Goal: Obtain resource: Obtain resource

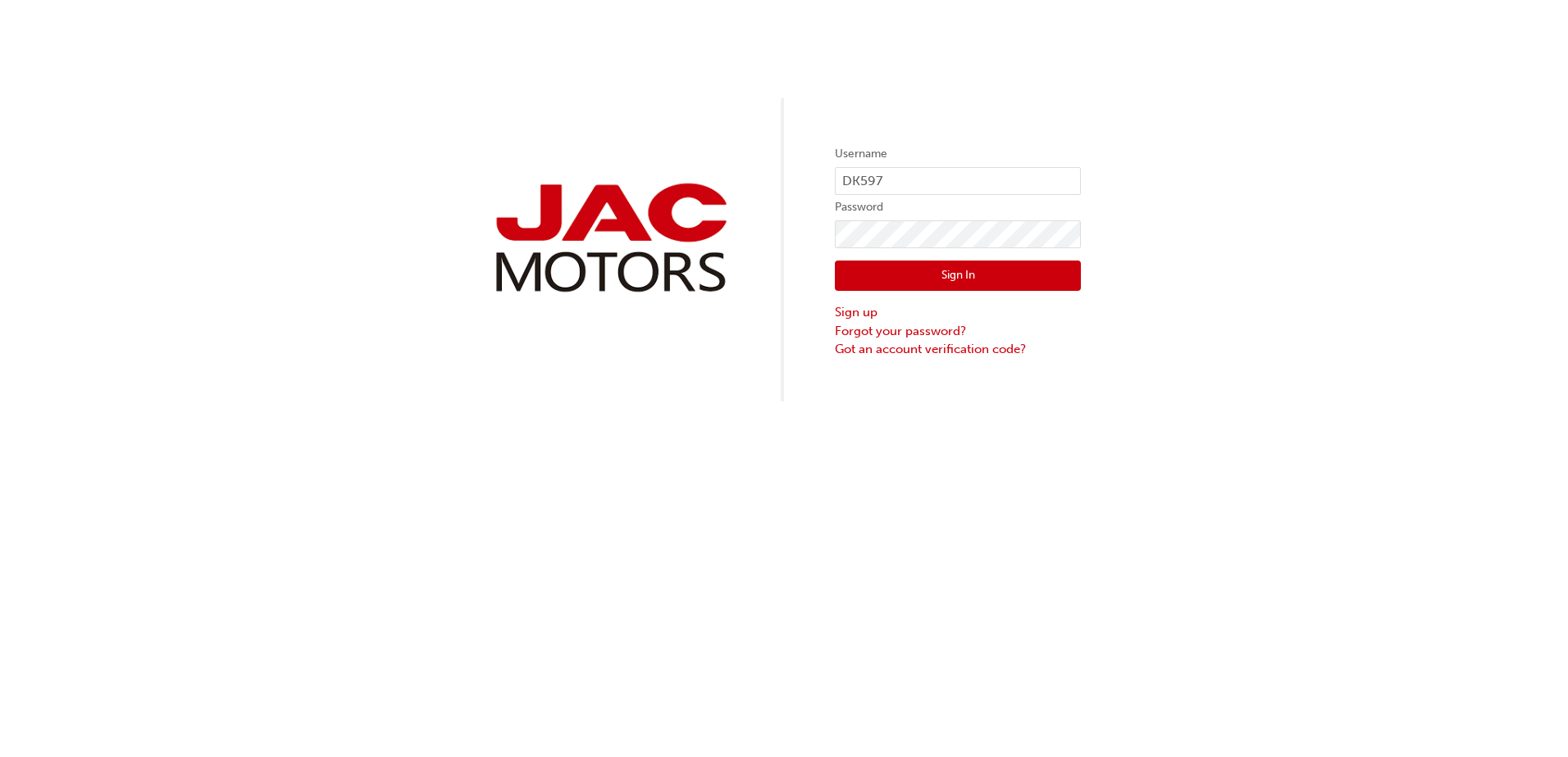
click at [946, 279] on button "Sign In" at bounding box center [958, 275] width 246 height 31
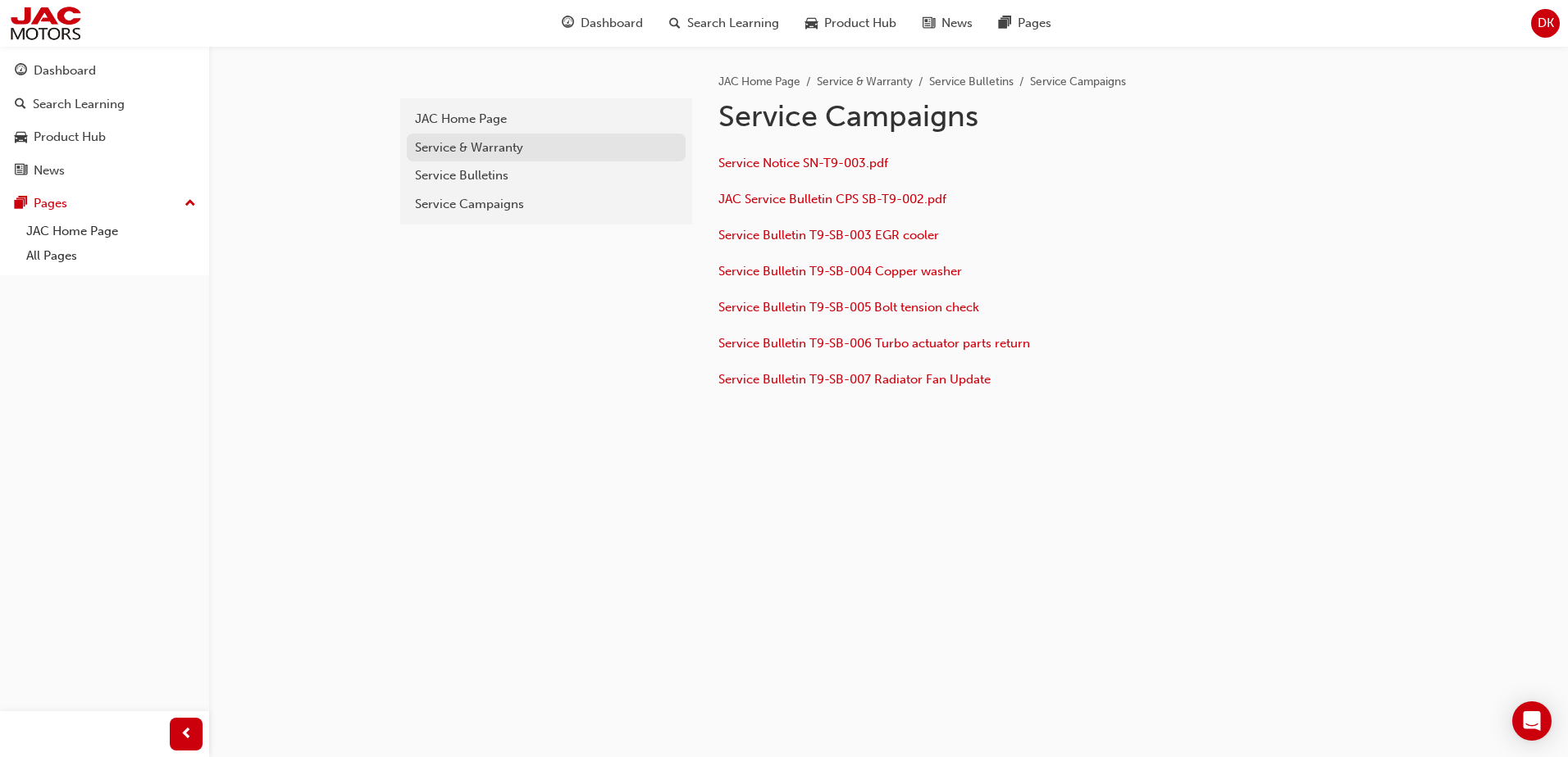
click at [469, 151] on div "Service & Warranty" at bounding box center [546, 148] width 262 height 19
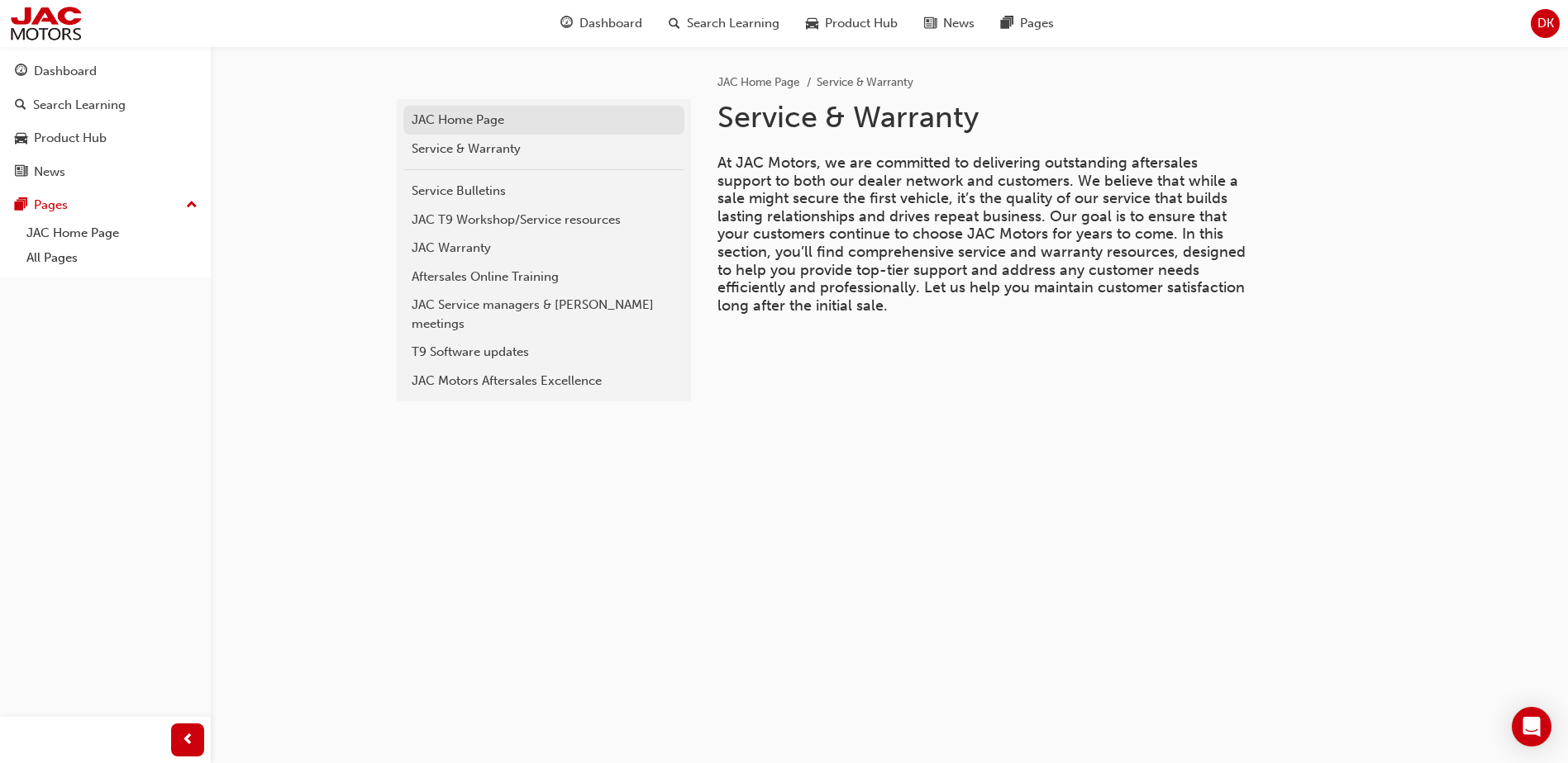
click at [513, 121] on div "JAC Home Page" at bounding box center [544, 120] width 264 height 19
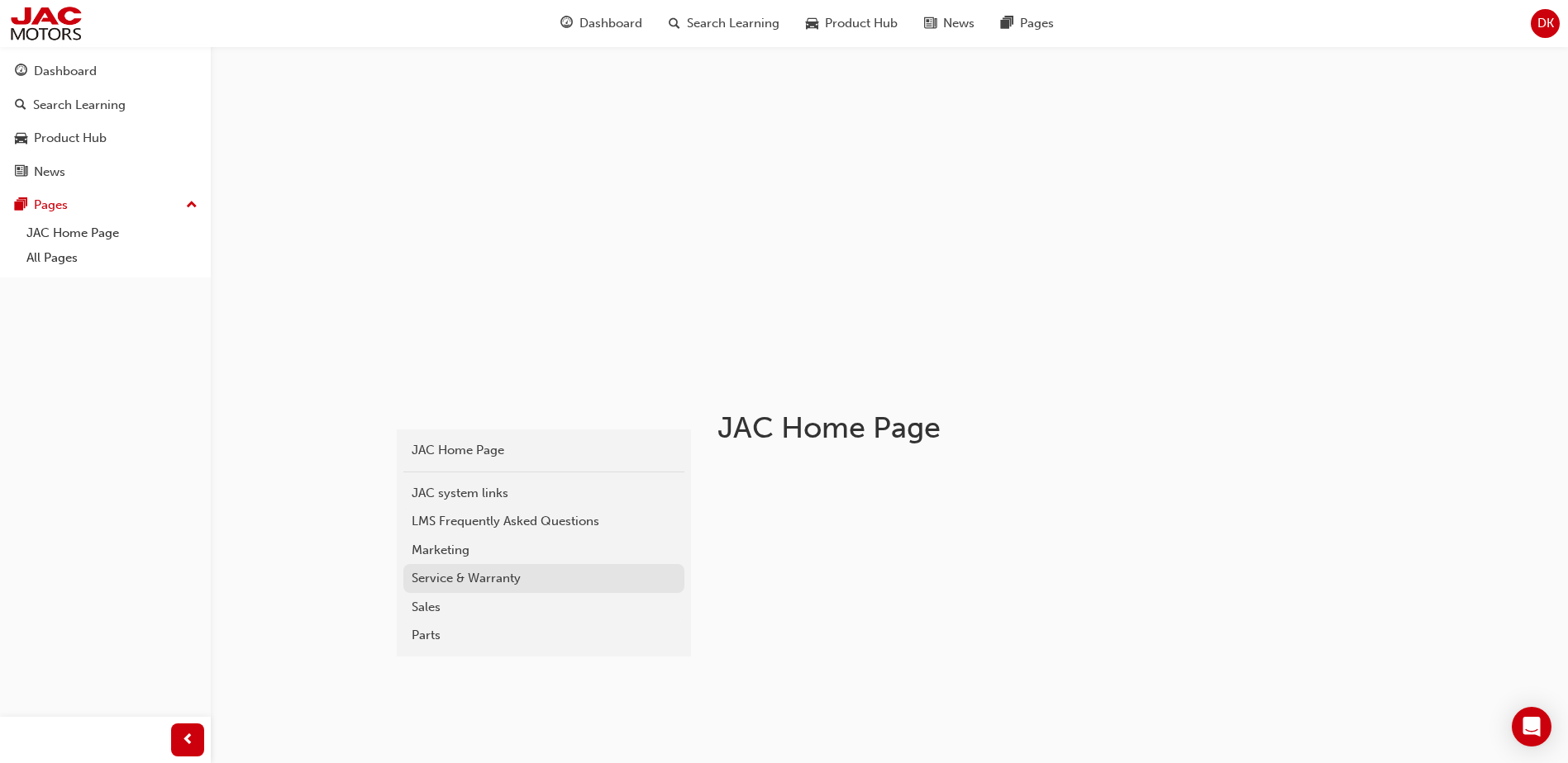
click at [450, 576] on div "Service & Warranty" at bounding box center [544, 578] width 264 height 19
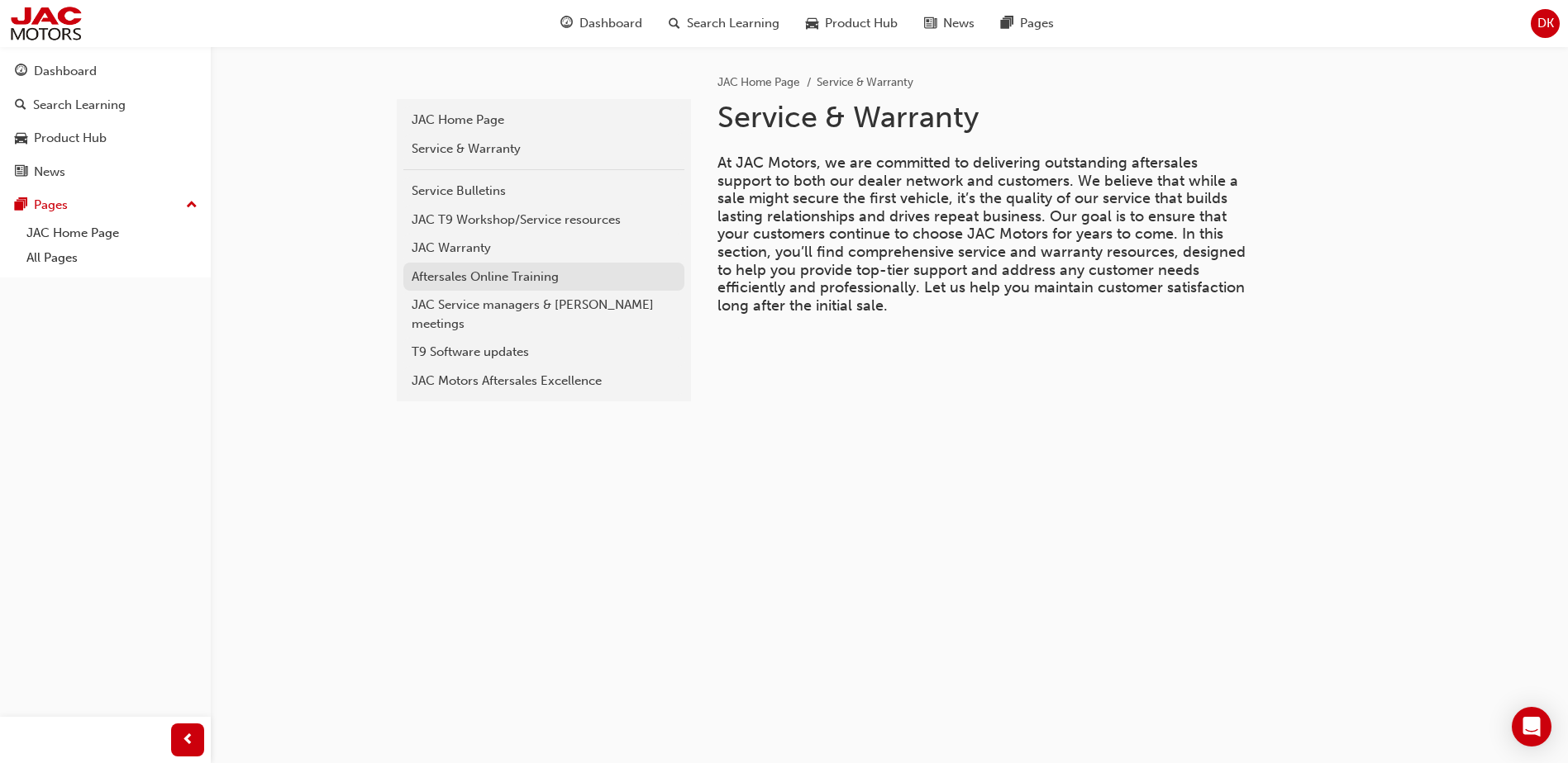
click at [526, 275] on div "Aftersales Online Training" at bounding box center [544, 277] width 264 height 19
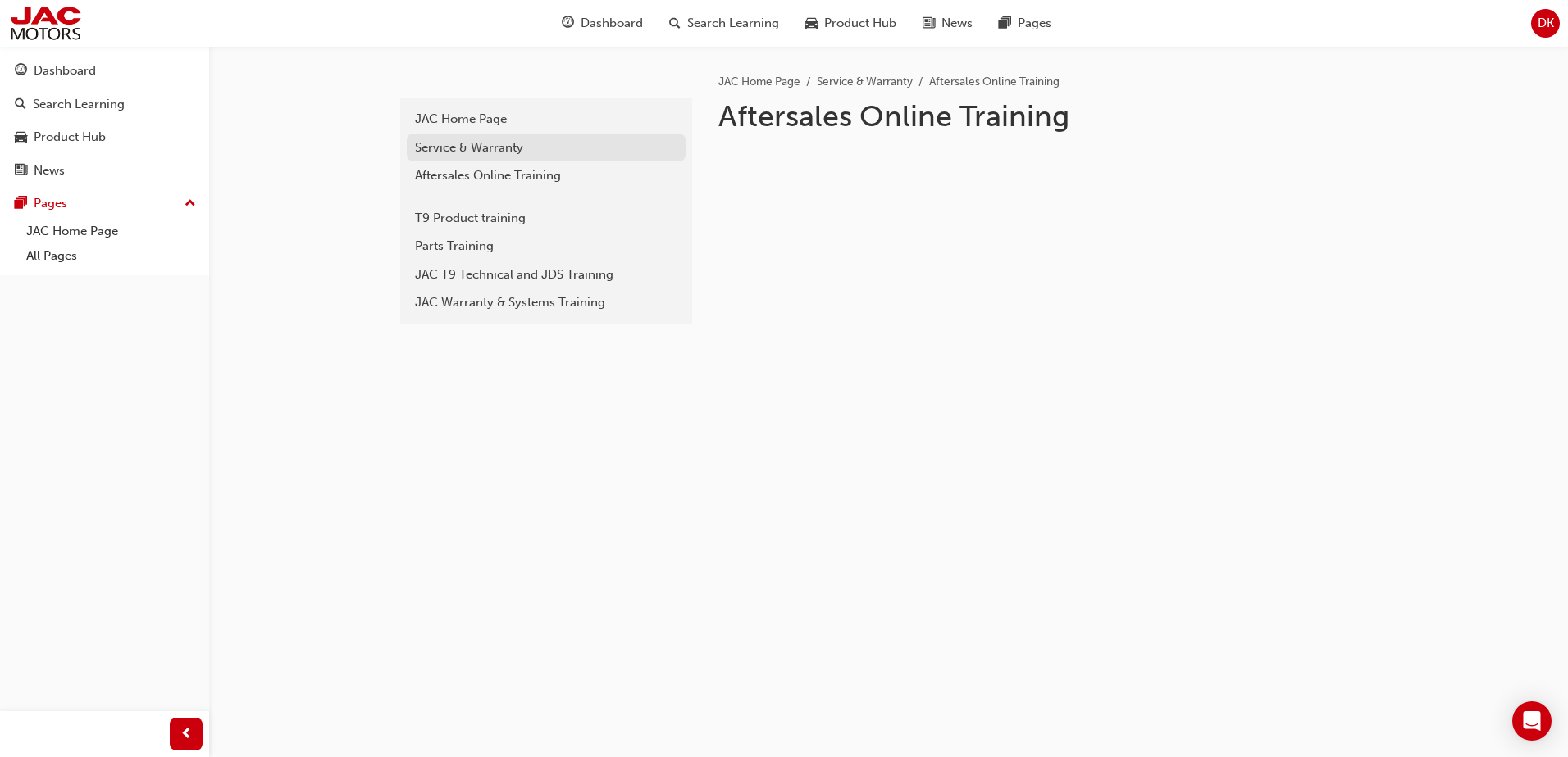
click at [527, 151] on div "Service & Warranty" at bounding box center [546, 148] width 262 height 19
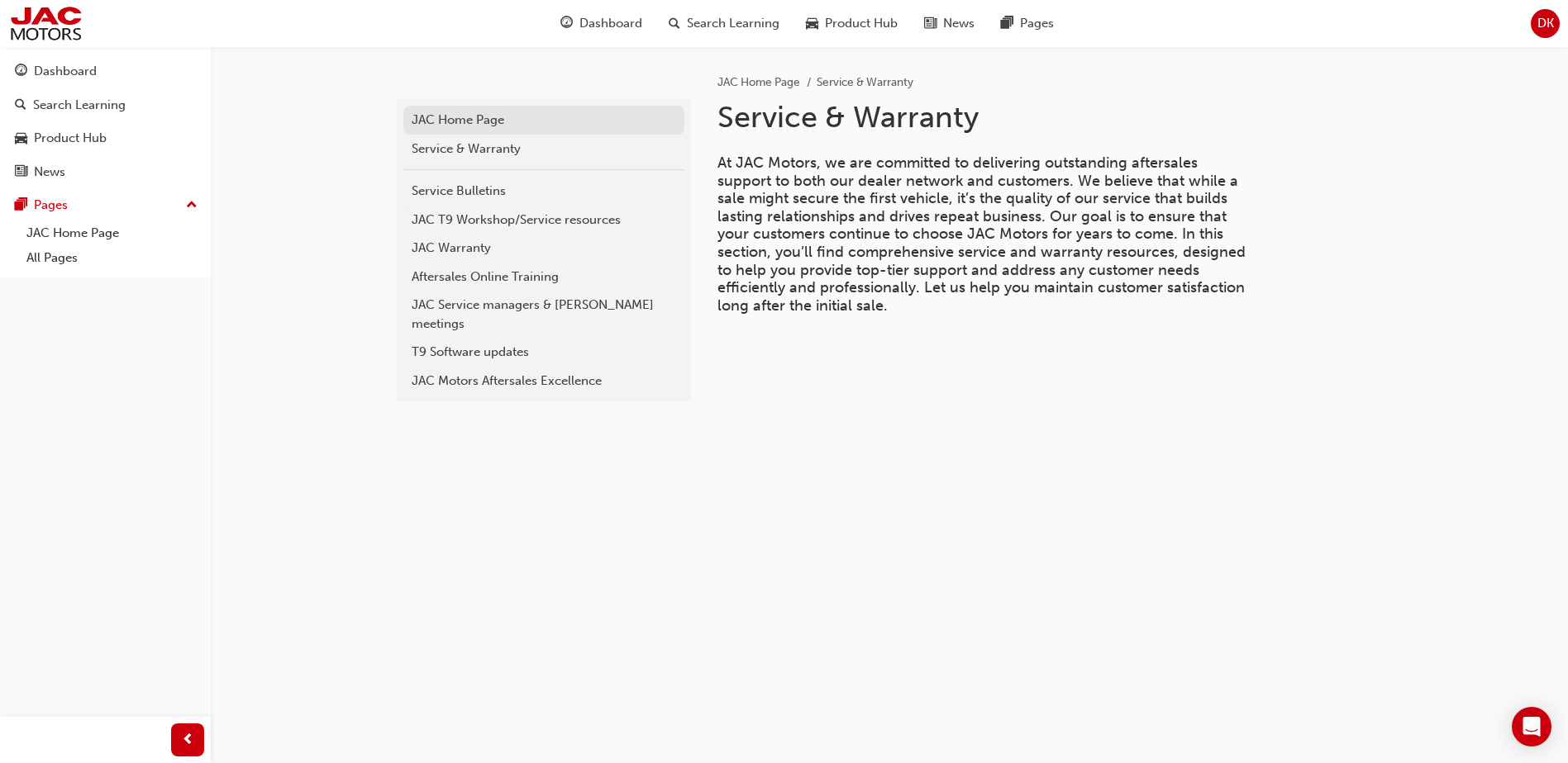
click at [516, 126] on div "JAC Home Page" at bounding box center [544, 120] width 264 height 19
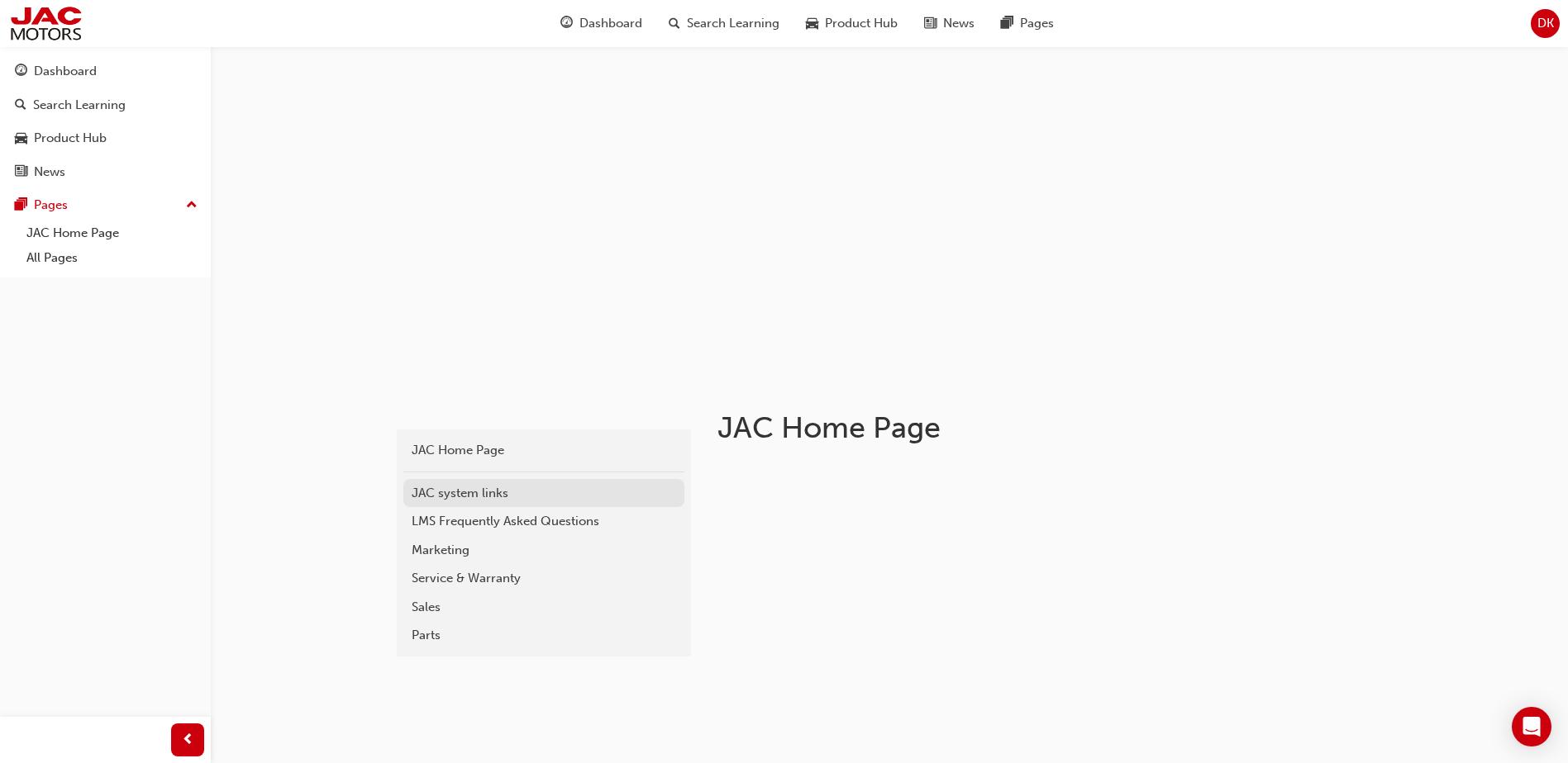
click at [513, 495] on div "JAC system links" at bounding box center [544, 493] width 264 height 19
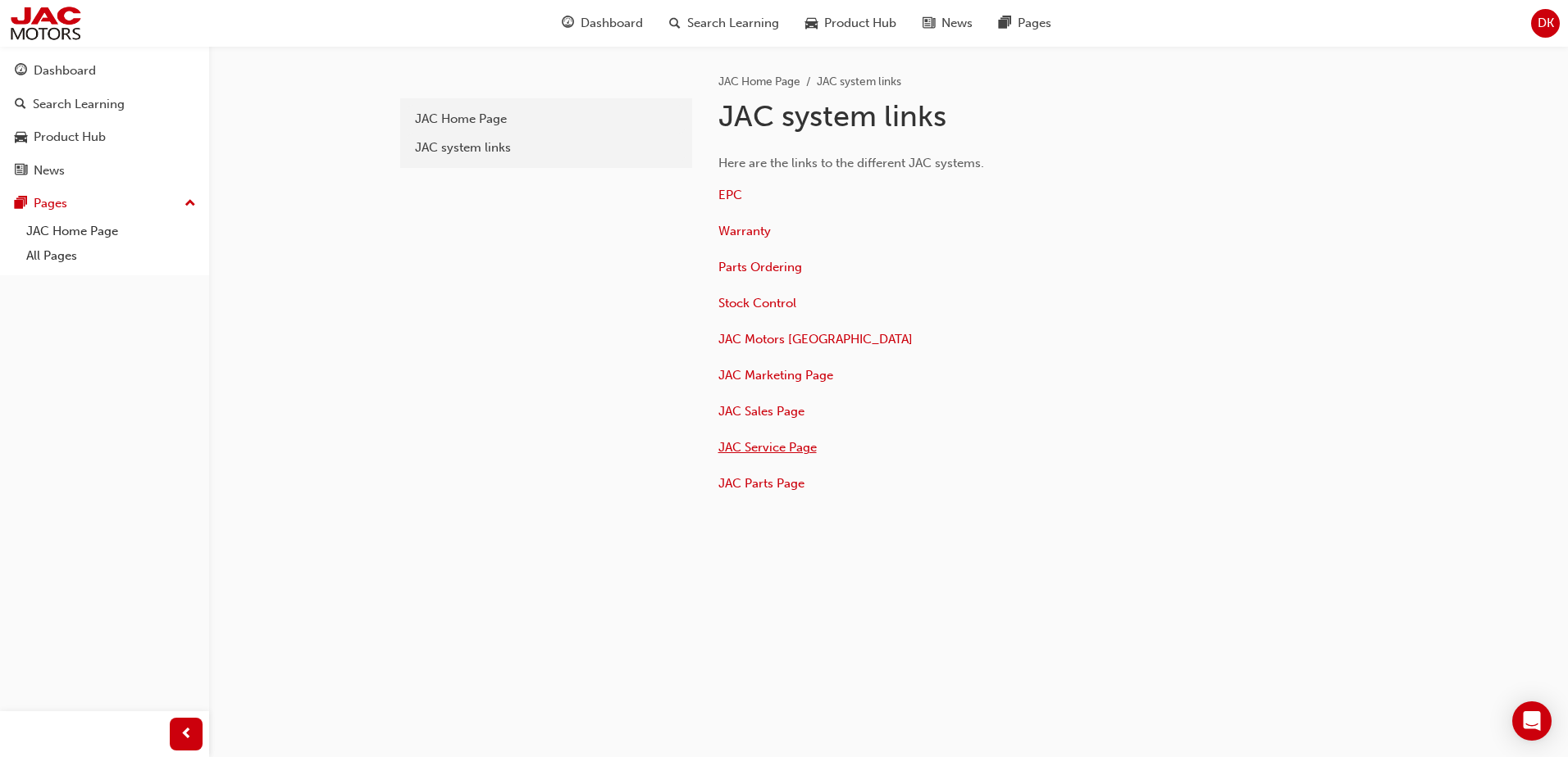
click at [801, 445] on span "JAC Service Page" at bounding box center [768, 447] width 99 height 15
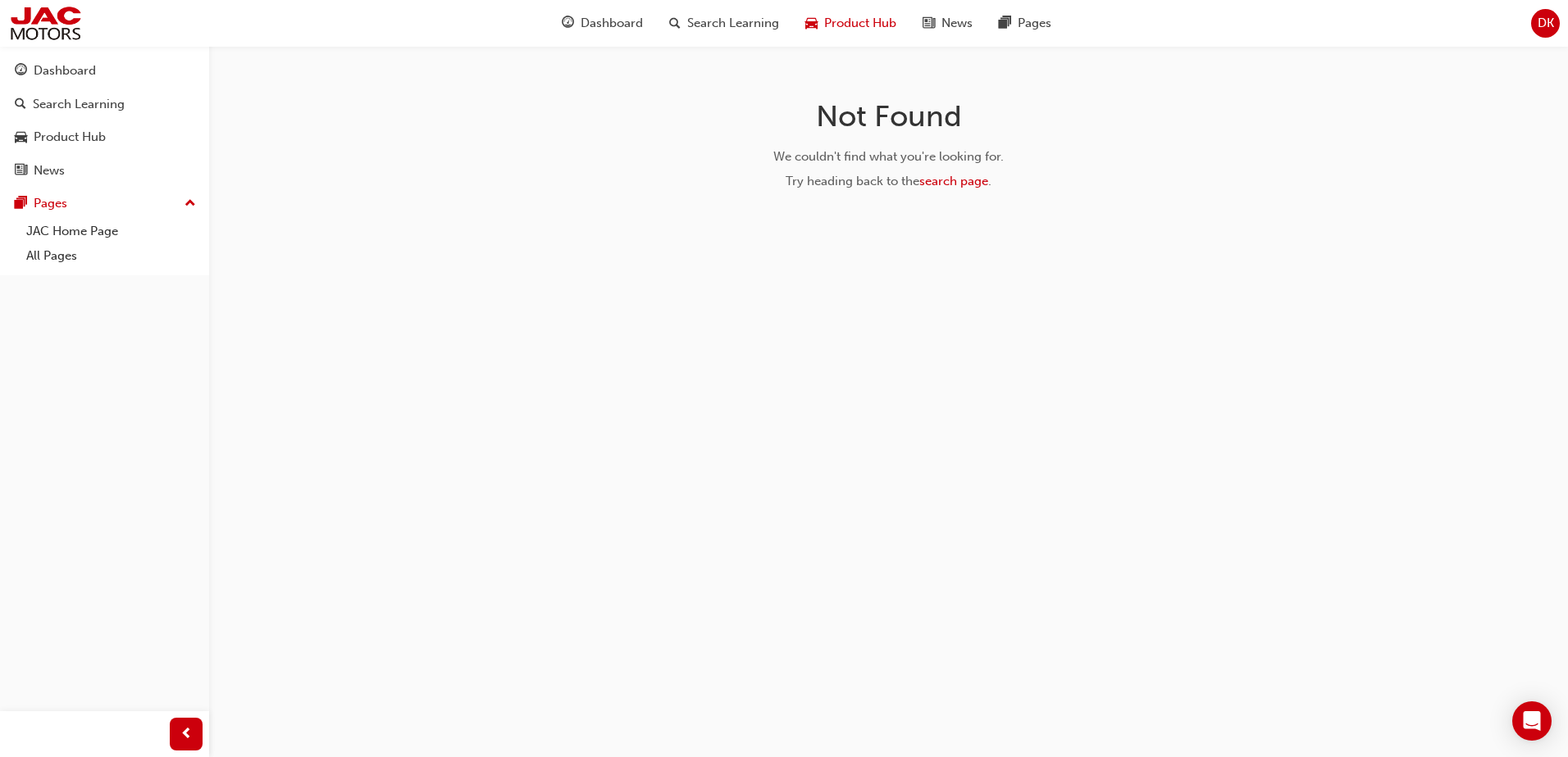
click at [871, 36] on div "Product Hub" at bounding box center [851, 23] width 117 height 33
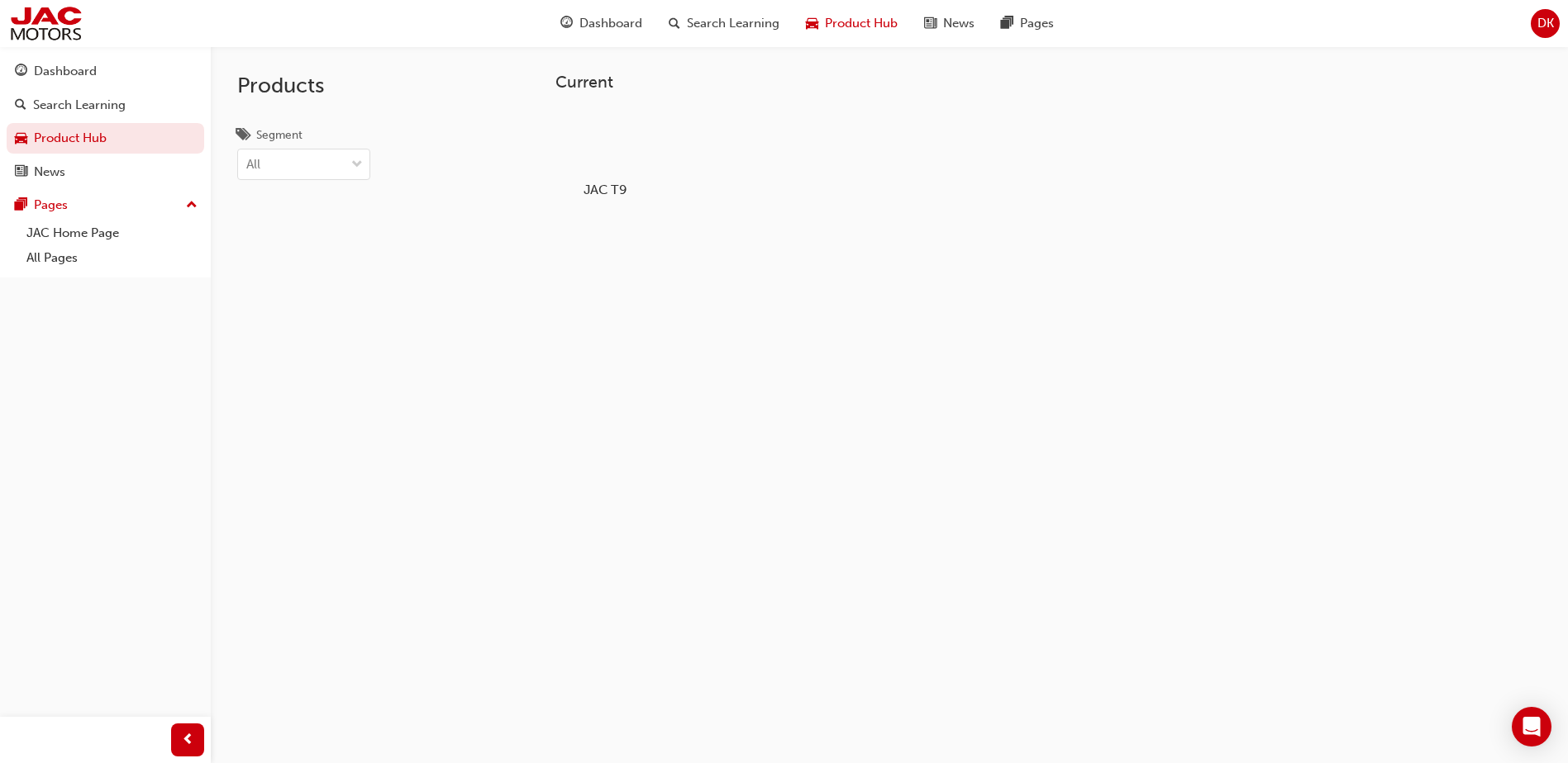
click at [586, 155] on div at bounding box center [606, 142] width 92 height 66
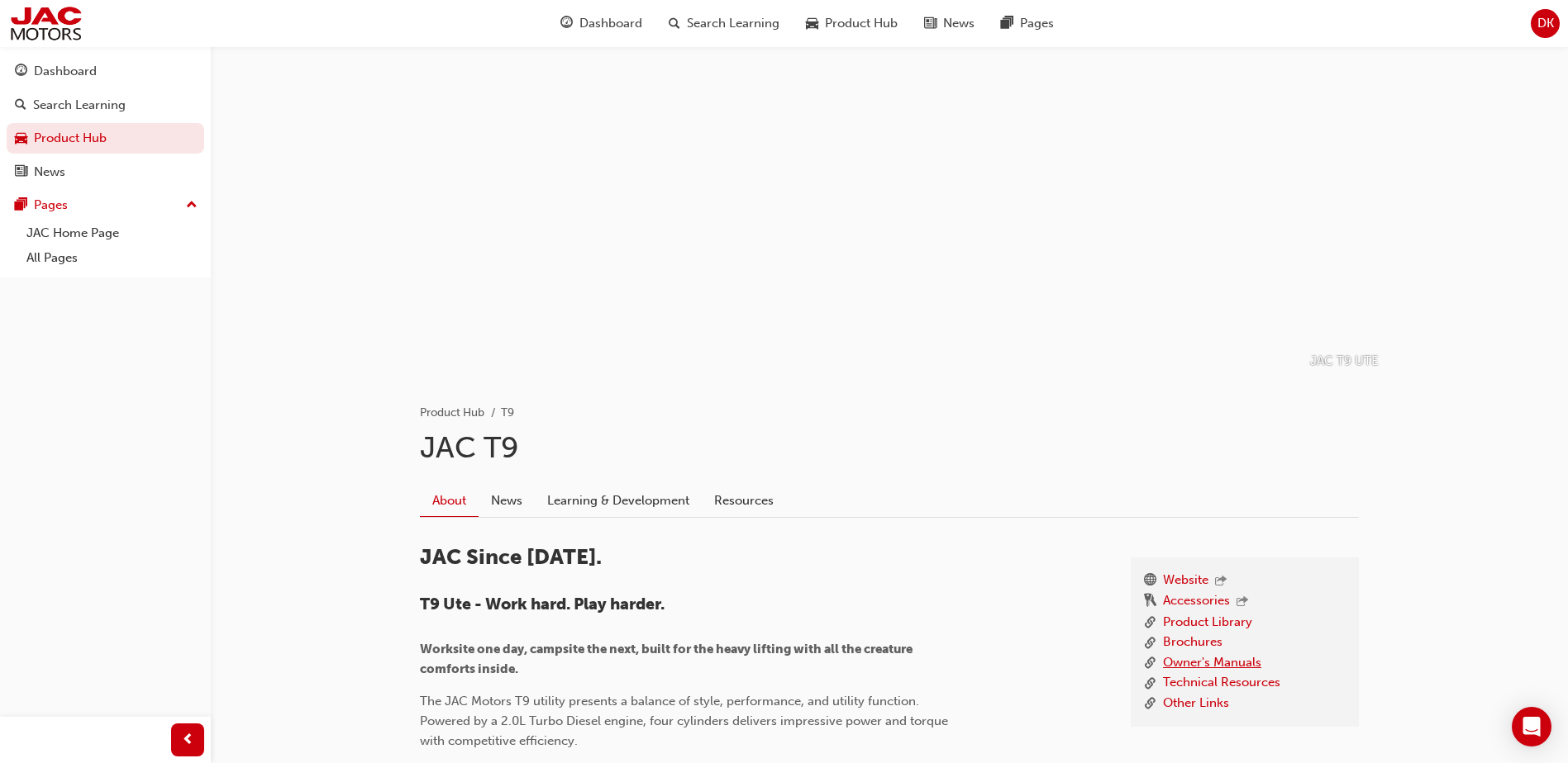
click at [1237, 663] on link "Owner's Manuals" at bounding box center [1212, 664] width 98 height 21
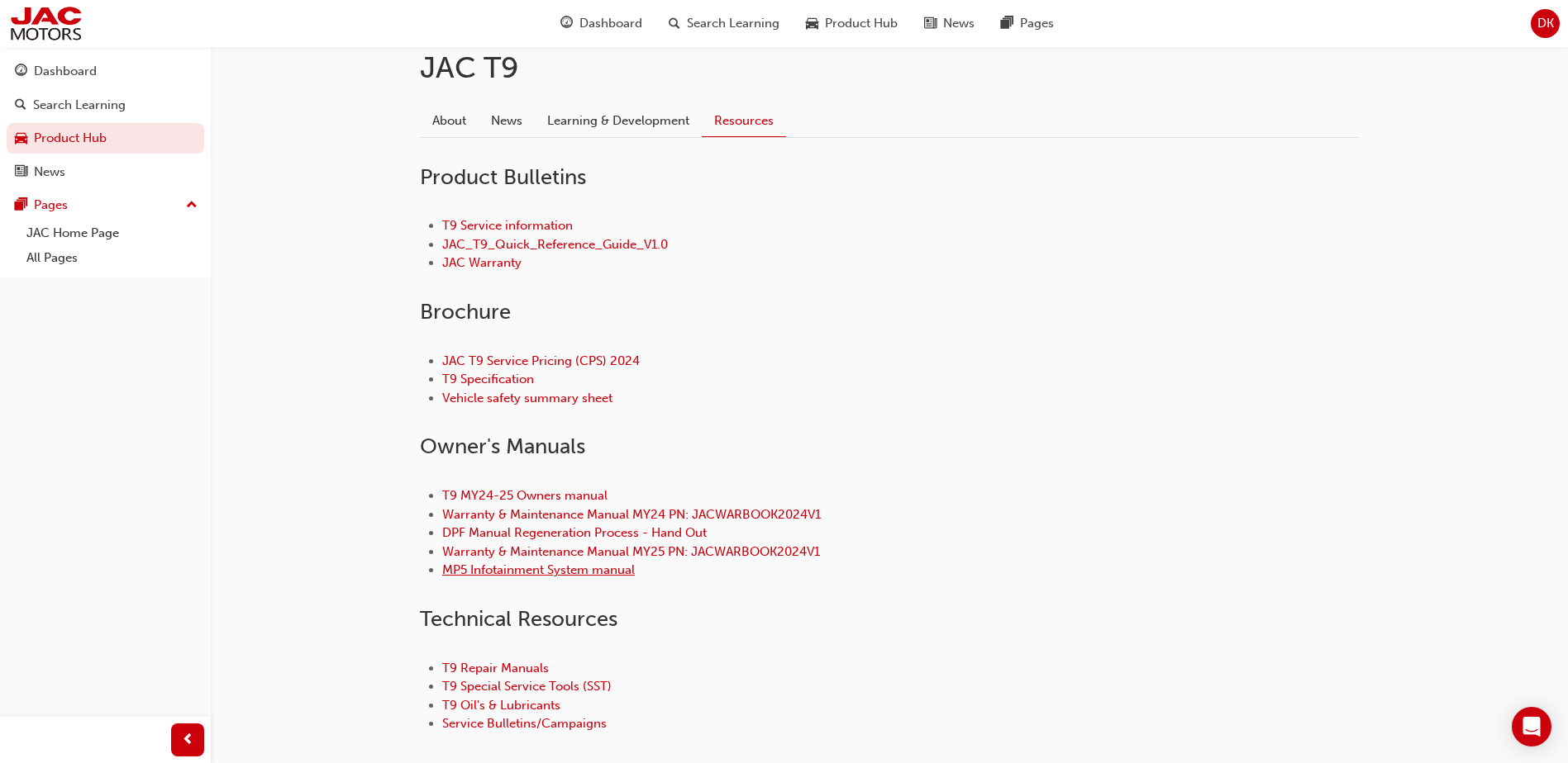
scroll to position [413, 0]
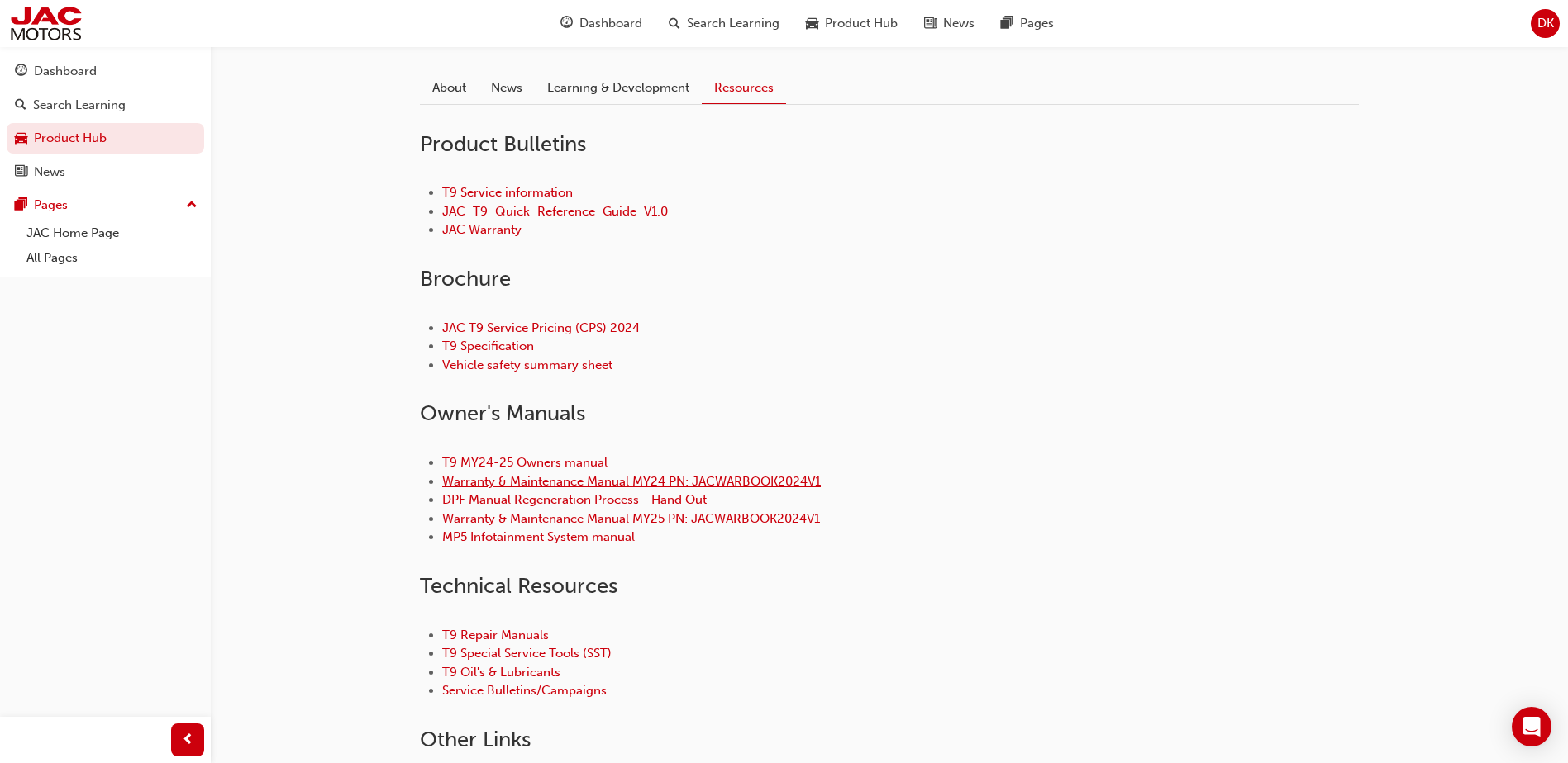
click at [664, 480] on link "Warranty & Maintenance Manual MY24 PN: JACWARBOOK2024V1" at bounding box center [631, 482] width 379 height 15
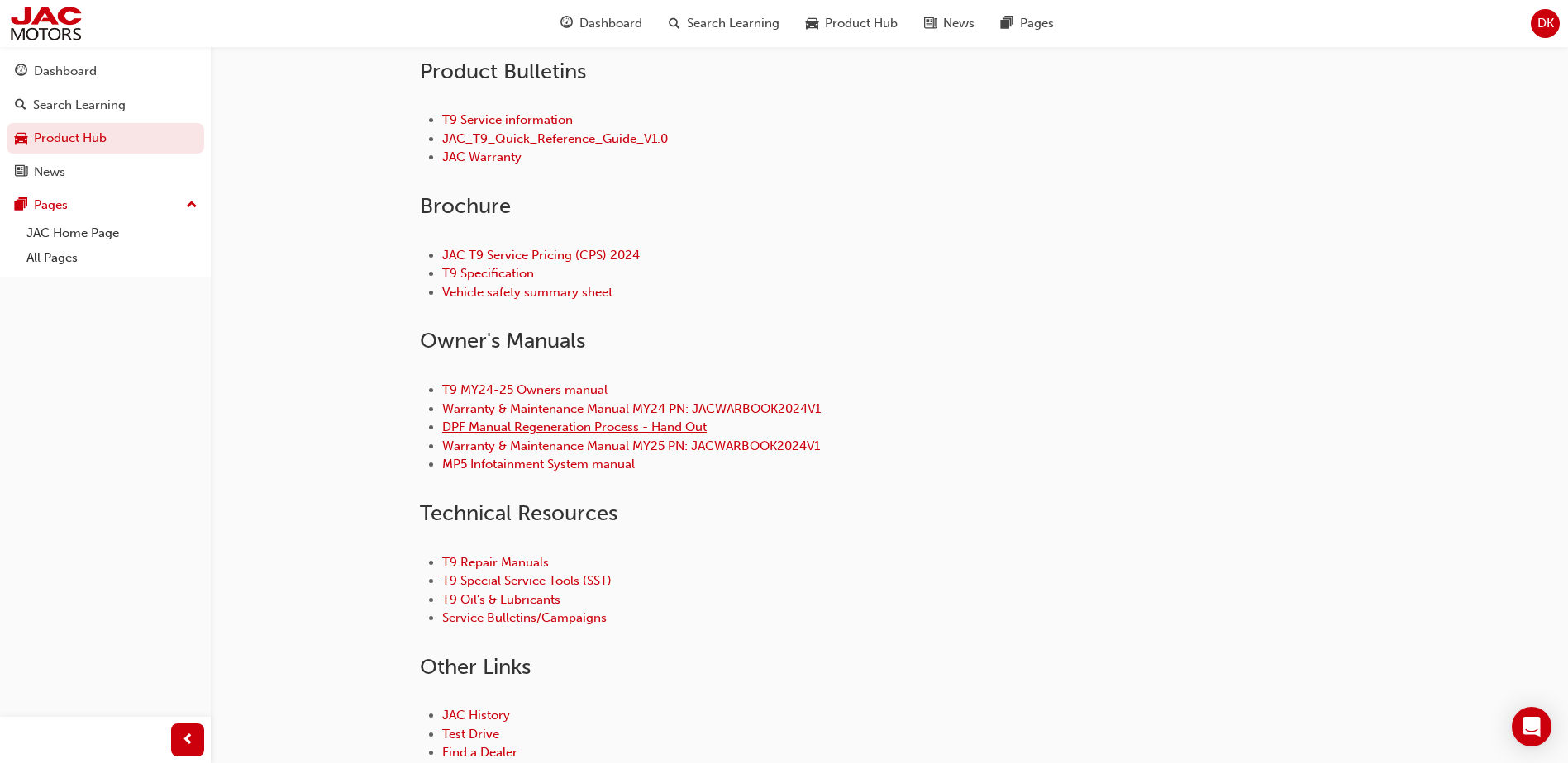
scroll to position [496, 0]
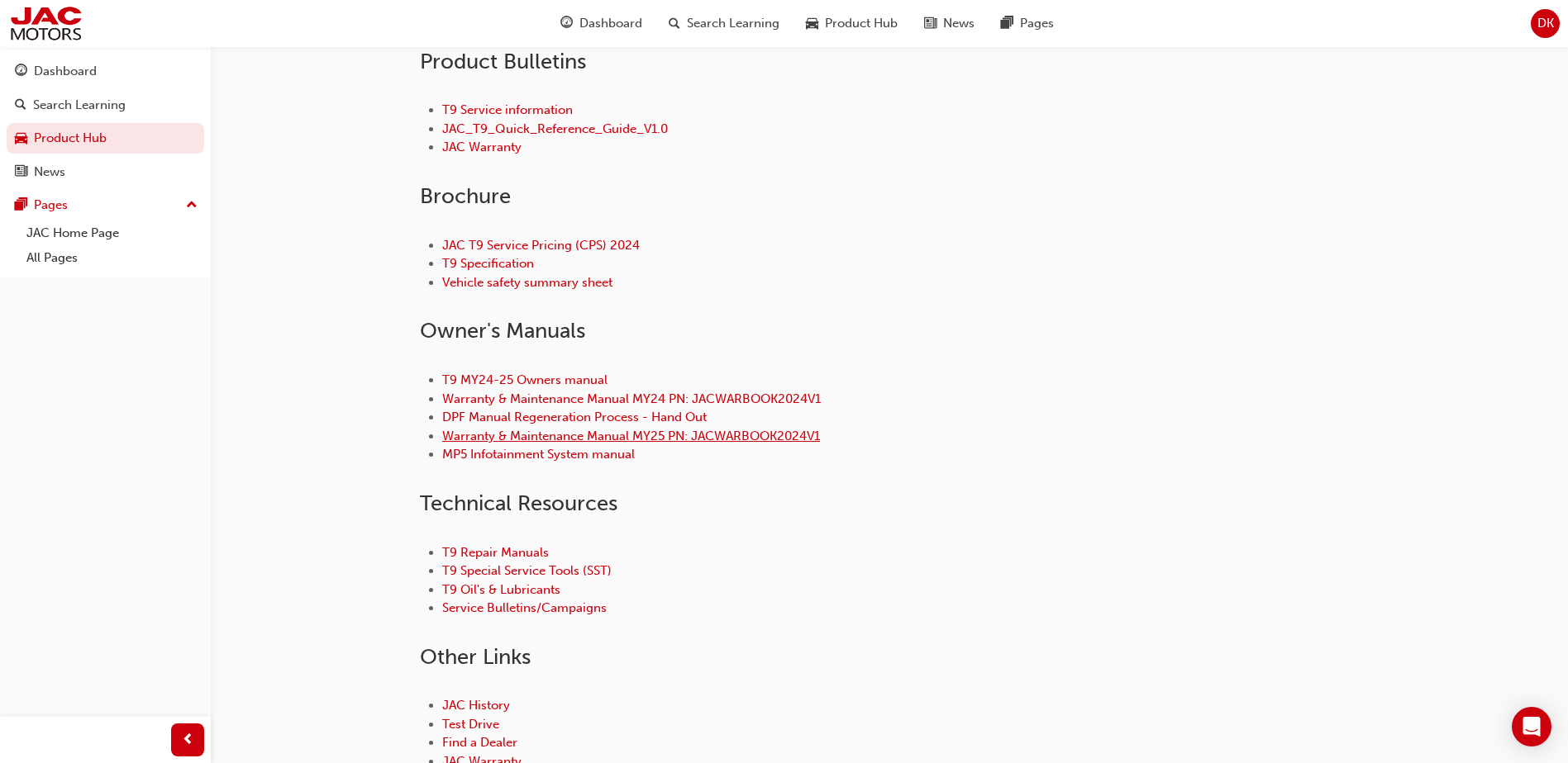
click at [724, 435] on link "Warranty & Maintenance Manual MY25 PN: JACWARBOOK2024V1" at bounding box center [630, 436] width 378 height 15
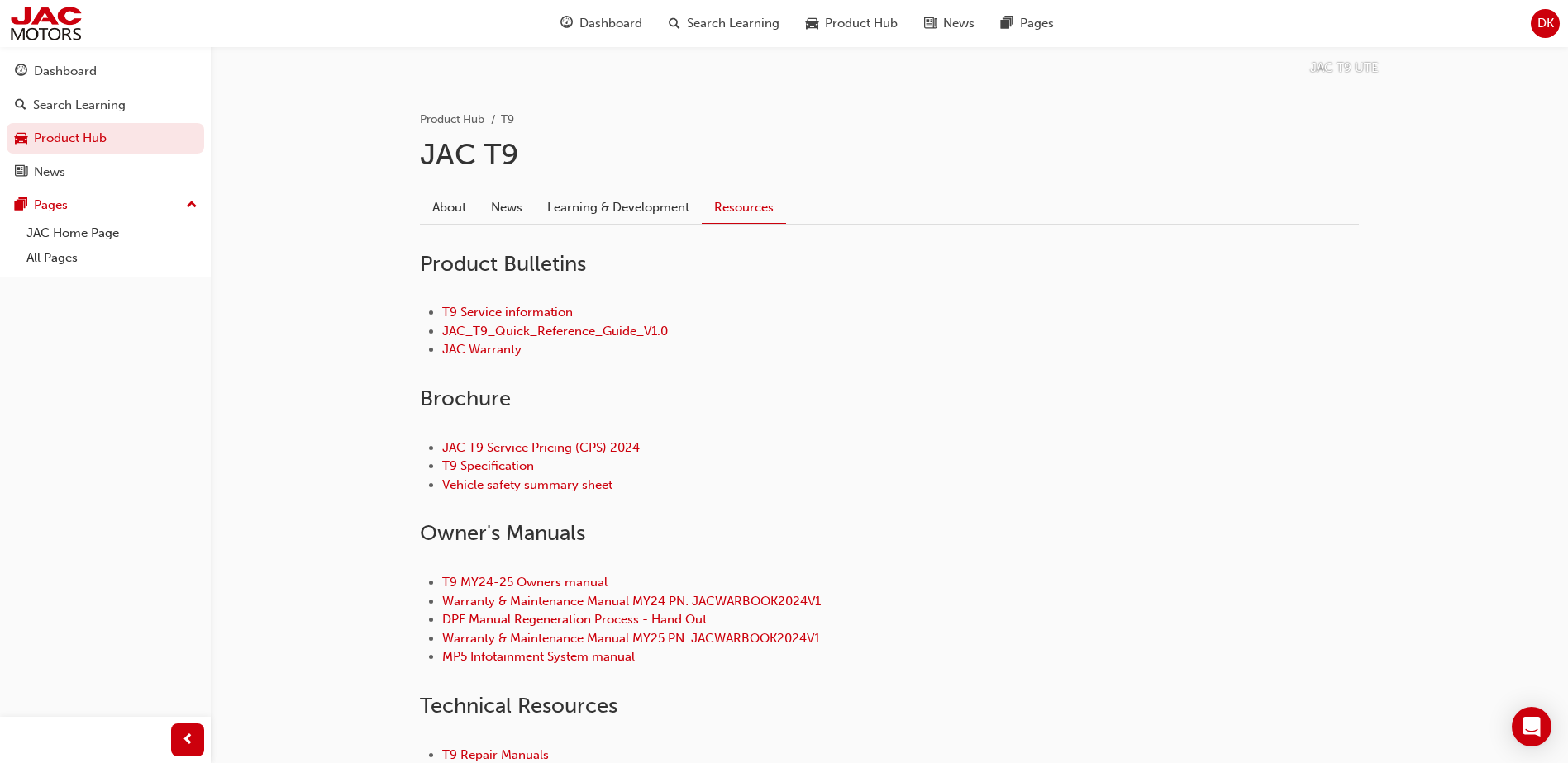
scroll to position [413, 0]
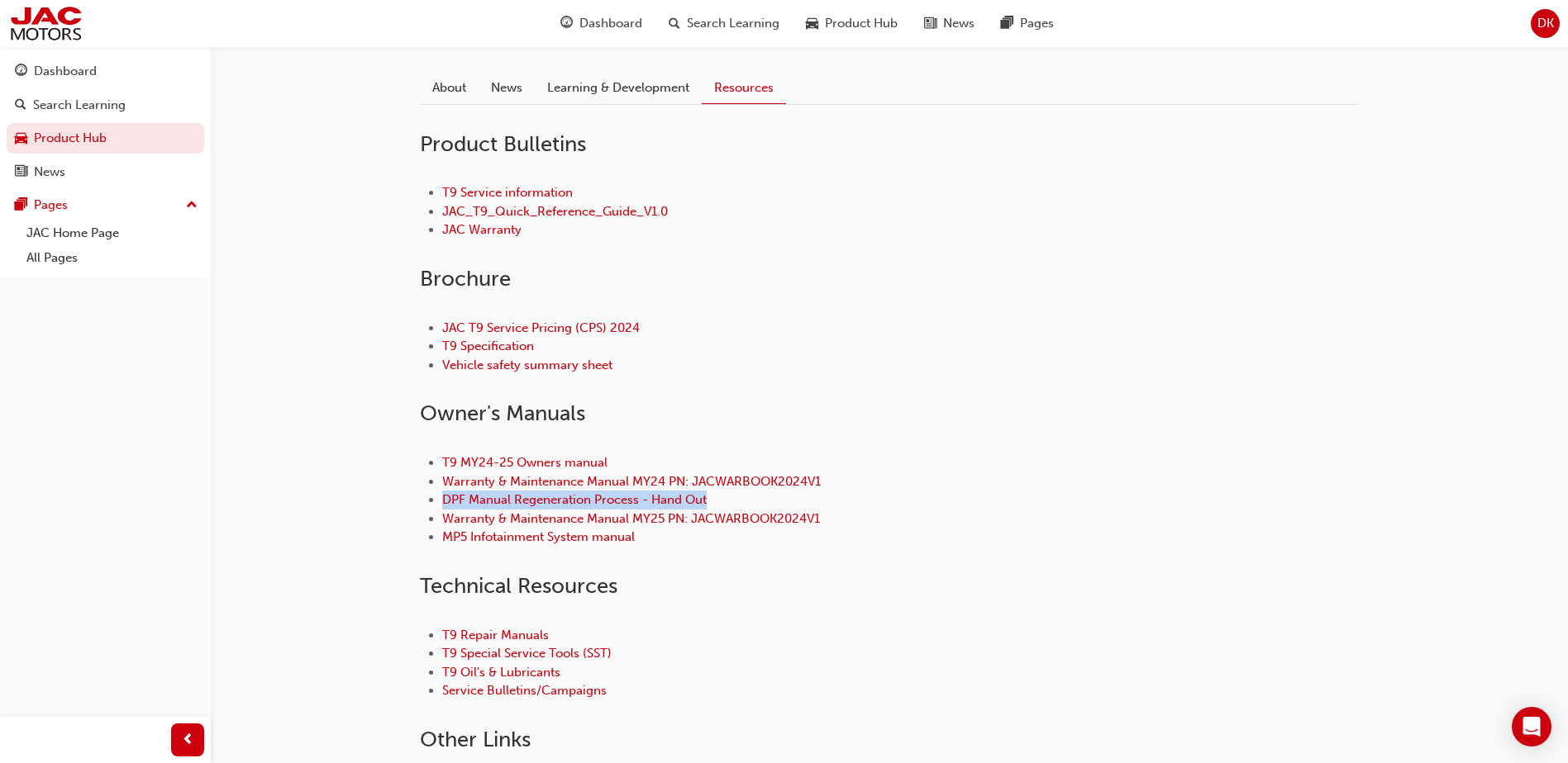
drag, startPoint x: 839, startPoint y: 483, endPoint x: 712, endPoint y: 497, distance: 127.8
click at [712, 497] on ul "T9 MY24-25 Owners manual Warranty & Maintenance Manual MY24 PN: JACWARBOOK2024V…" at bounding box center [889, 501] width 939 height 94
drag, startPoint x: 712, startPoint y: 497, endPoint x: 931, endPoint y: 484, distance: 219.4
click at [932, 484] on li "Warranty & Maintenance Manual MY24 PN: JACWARBOOK2024V1" at bounding box center [899, 482] width 916 height 19
drag, startPoint x: 826, startPoint y: 482, endPoint x: 439, endPoint y: 482, distance: 387.0
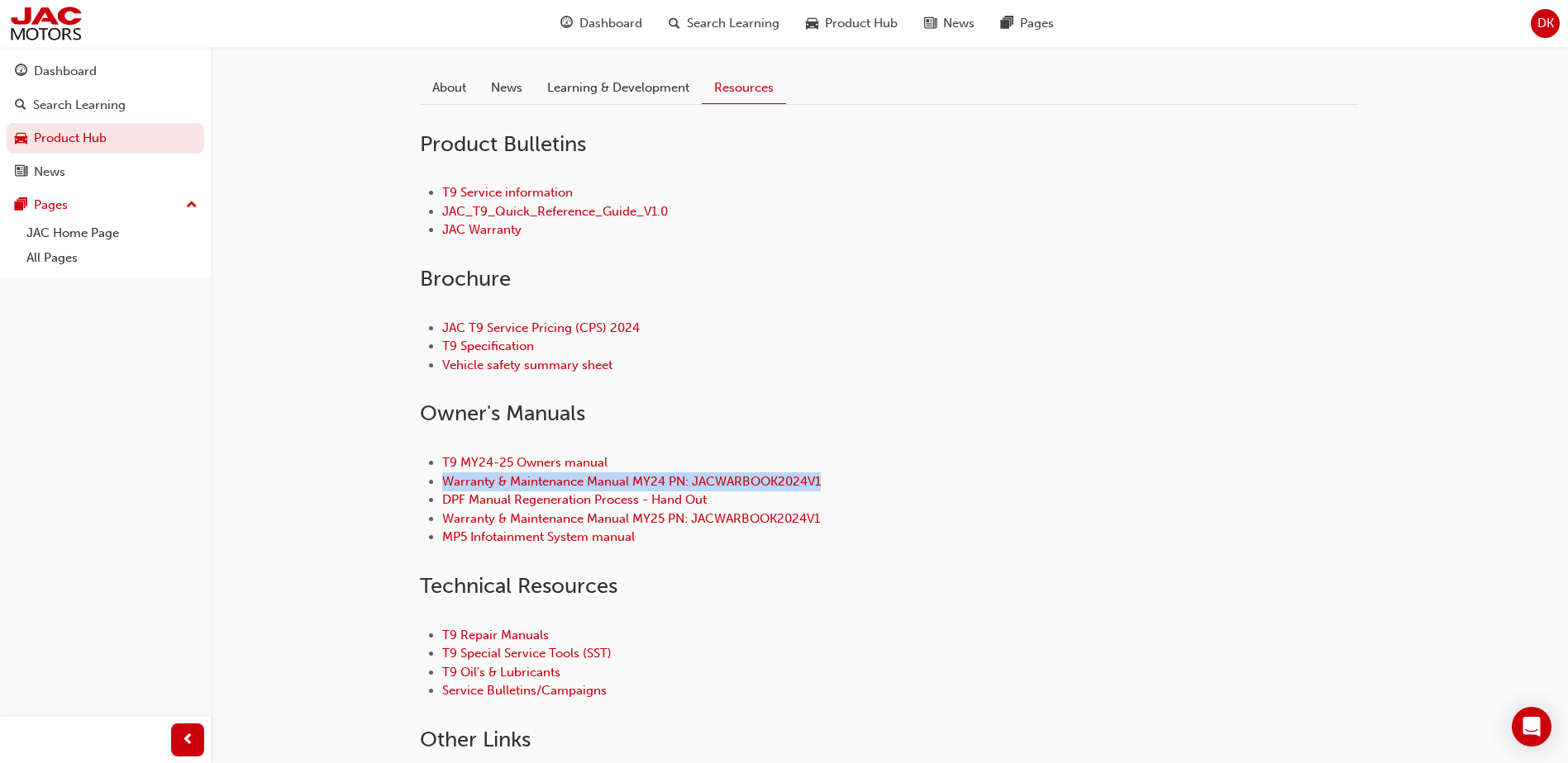
click at [439, 482] on ul "T9 MY24-25 Owners manual Warranty & Maintenance Manual MY24 PN: JACWARBOOK2024V…" at bounding box center [889, 501] width 939 height 94
copy link "Warranty & Maintenance Manual MY24 PN: JACWARBOOK2024V1"
drag, startPoint x: 1012, startPoint y: 563, endPoint x: 924, endPoint y: 546, distance: 89.6
click at [1013, 562] on div "T9 MY24-25 Owners manual Warranty & Maintenance Manual MY24 PN: JACWARBOOK2024V…" at bounding box center [889, 501] width 939 height 146
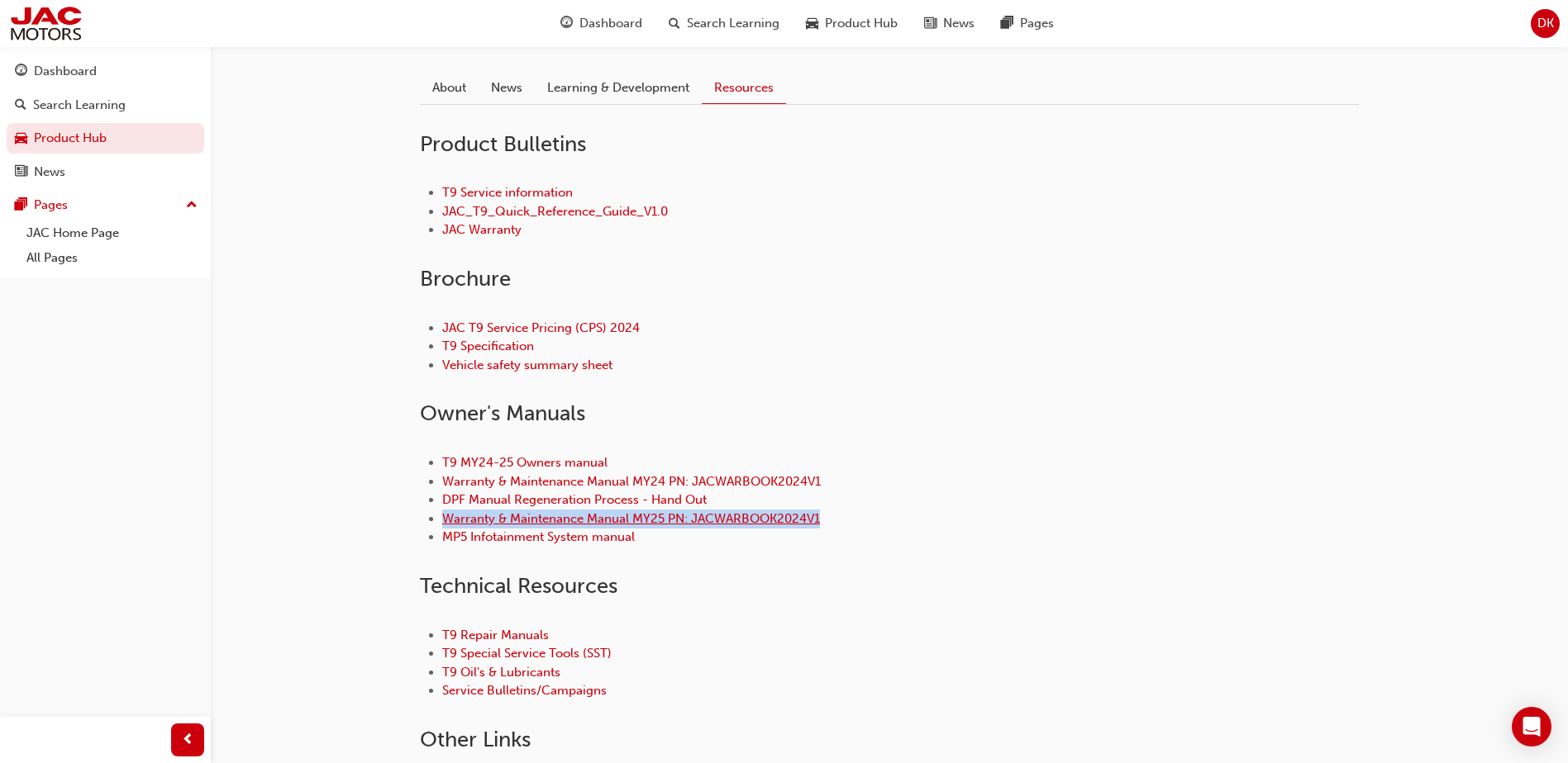
drag, startPoint x: 824, startPoint y: 517, endPoint x: 443, endPoint y: 515, distance: 381.0
click at [443, 515] on li "Warranty & Maintenance Manual MY25 PN: JACWARBOOK2024V1" at bounding box center [899, 519] width 916 height 19
drag, startPoint x: 443, startPoint y: 515, endPoint x: 659, endPoint y: 516, distance: 216.0
copy link "Warranty & Maintenance Manual MY25 PN: JACWARBOOK2024V1"
drag, startPoint x: 976, startPoint y: 534, endPoint x: 865, endPoint y: 531, distance: 111.0
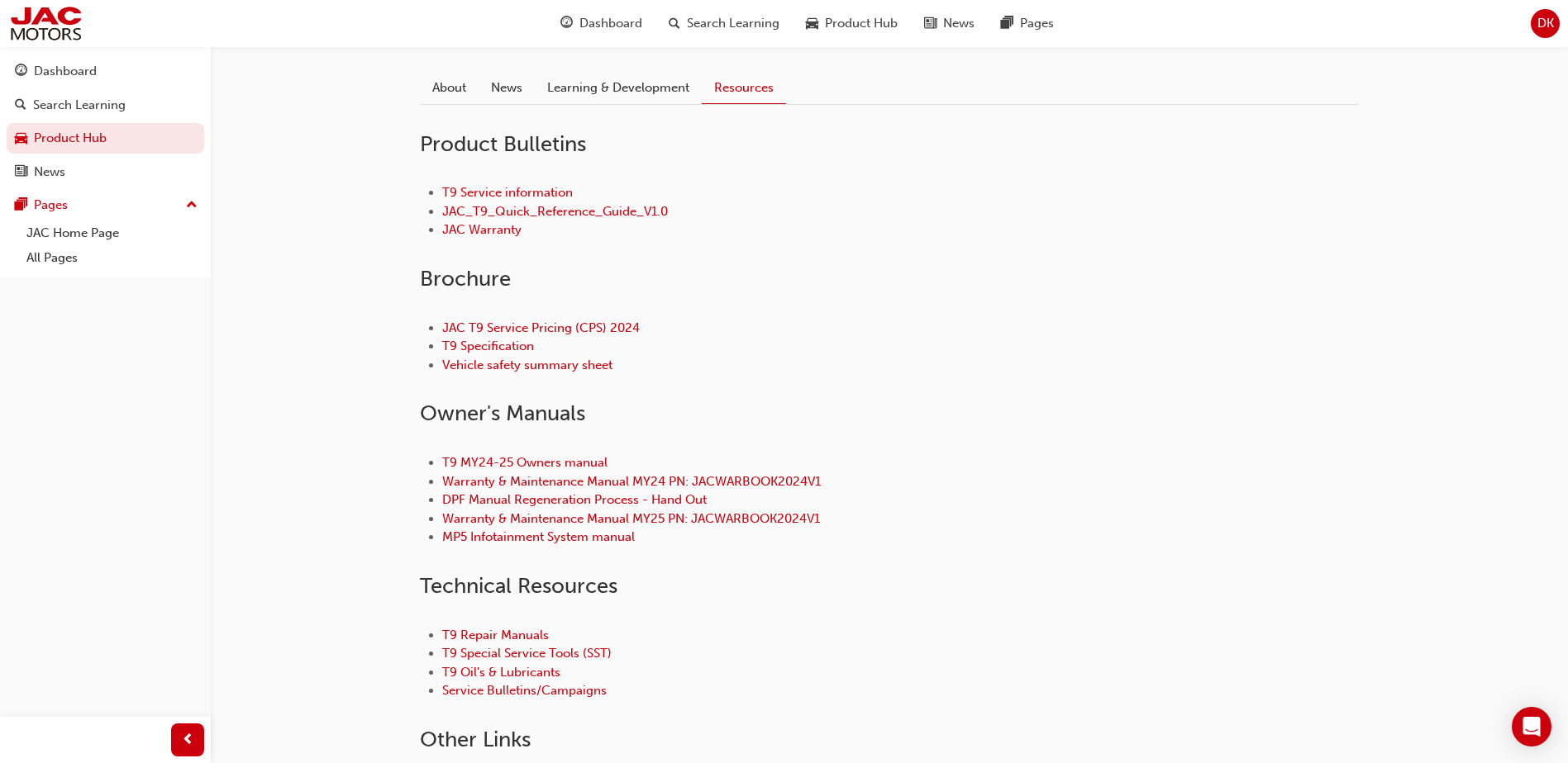
click at [976, 534] on li "MP5 Infotainment System manual" at bounding box center [899, 537] width 916 height 19
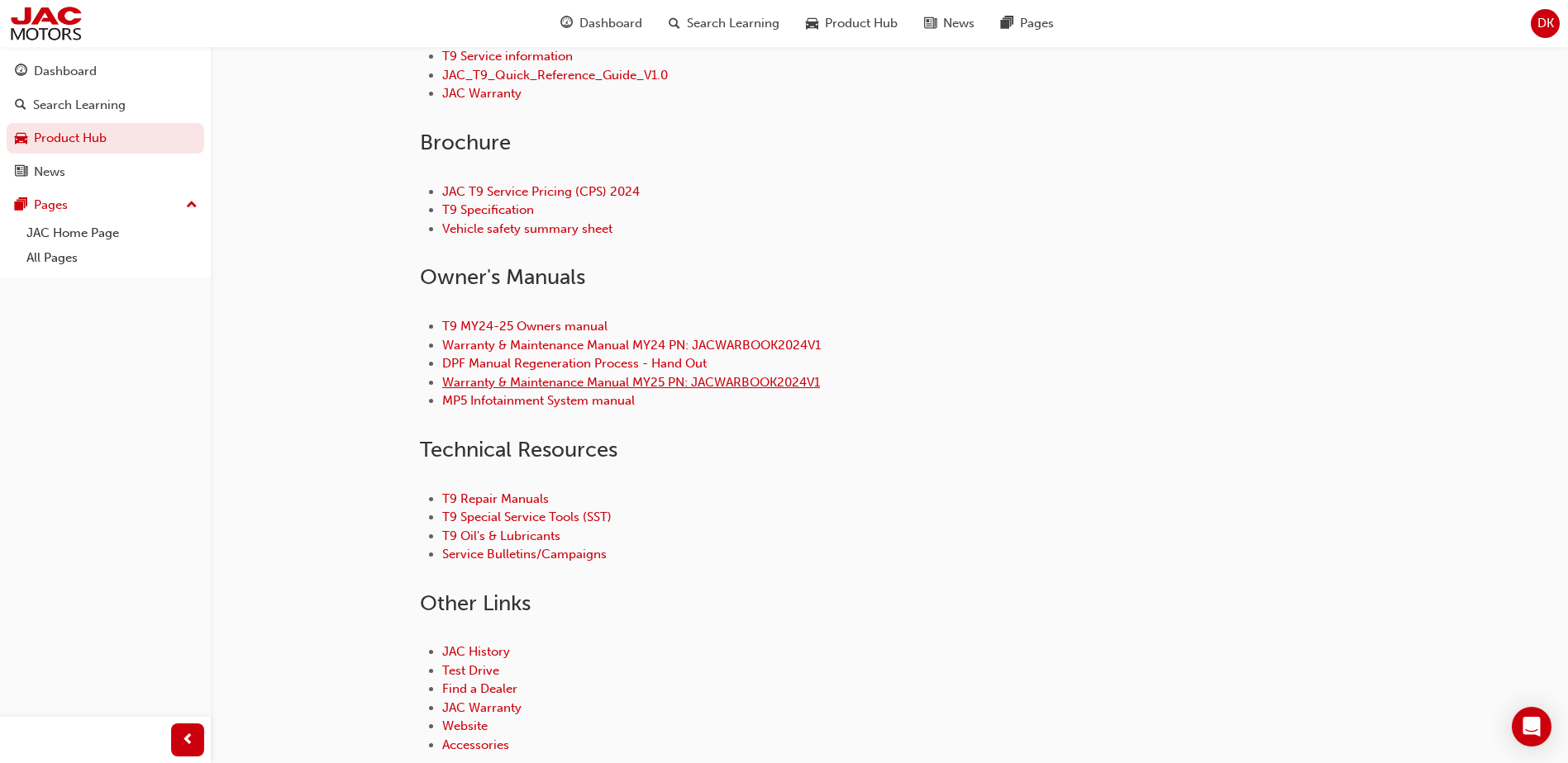
scroll to position [578, 0]
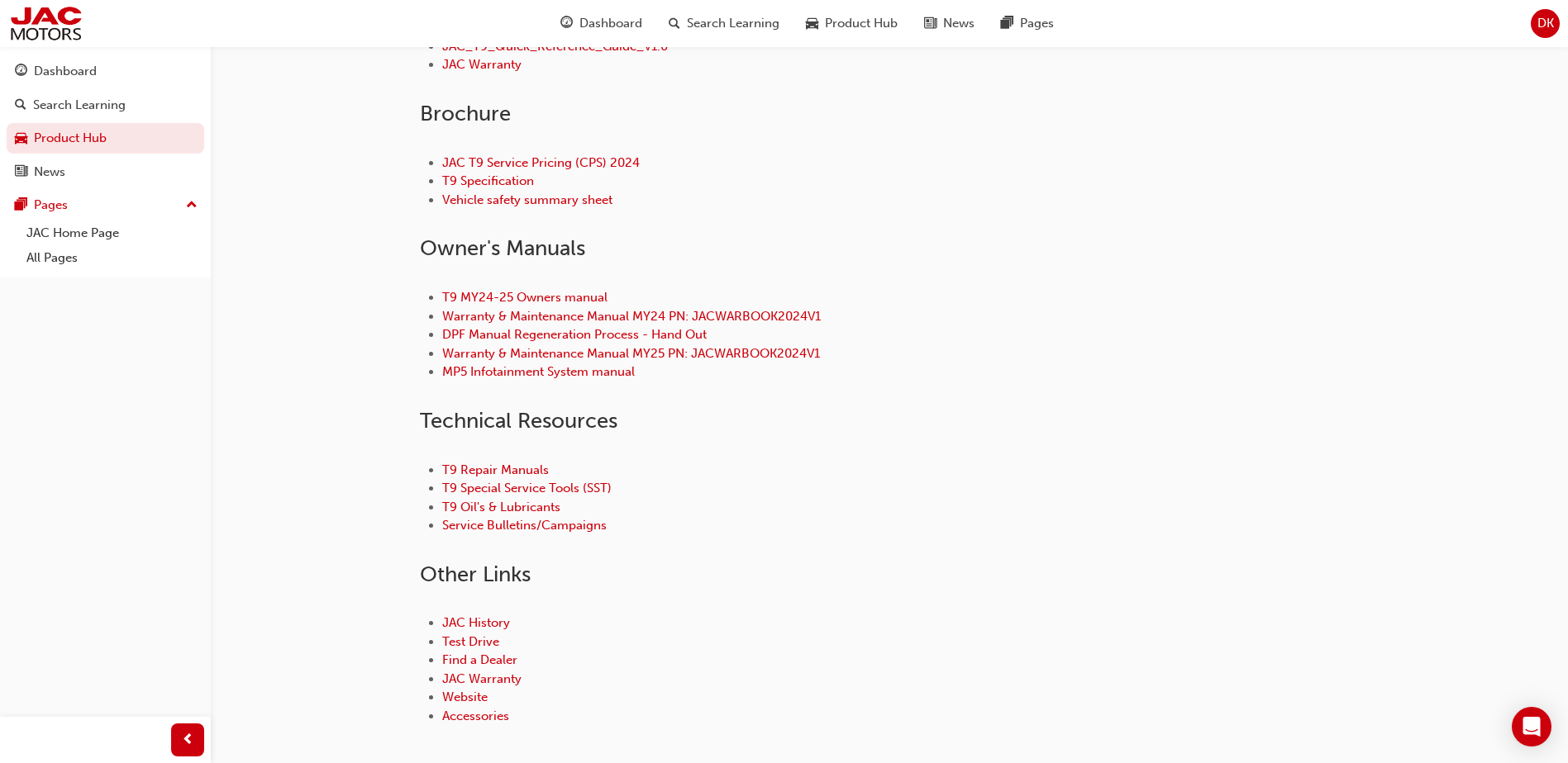
drag, startPoint x: 541, startPoint y: 504, endPoint x: 918, endPoint y: 518, distance: 377.3
click at [938, 518] on li "Service Bulletins/Campaigns" at bounding box center [899, 526] width 916 height 19
drag, startPoint x: 565, startPoint y: 509, endPoint x: 445, endPoint y: 509, distance: 120.0
click at [445, 509] on li "T9 Oil's & Lubricants" at bounding box center [899, 507] width 916 height 19
copy link "T9 Oil's & Lubricants"
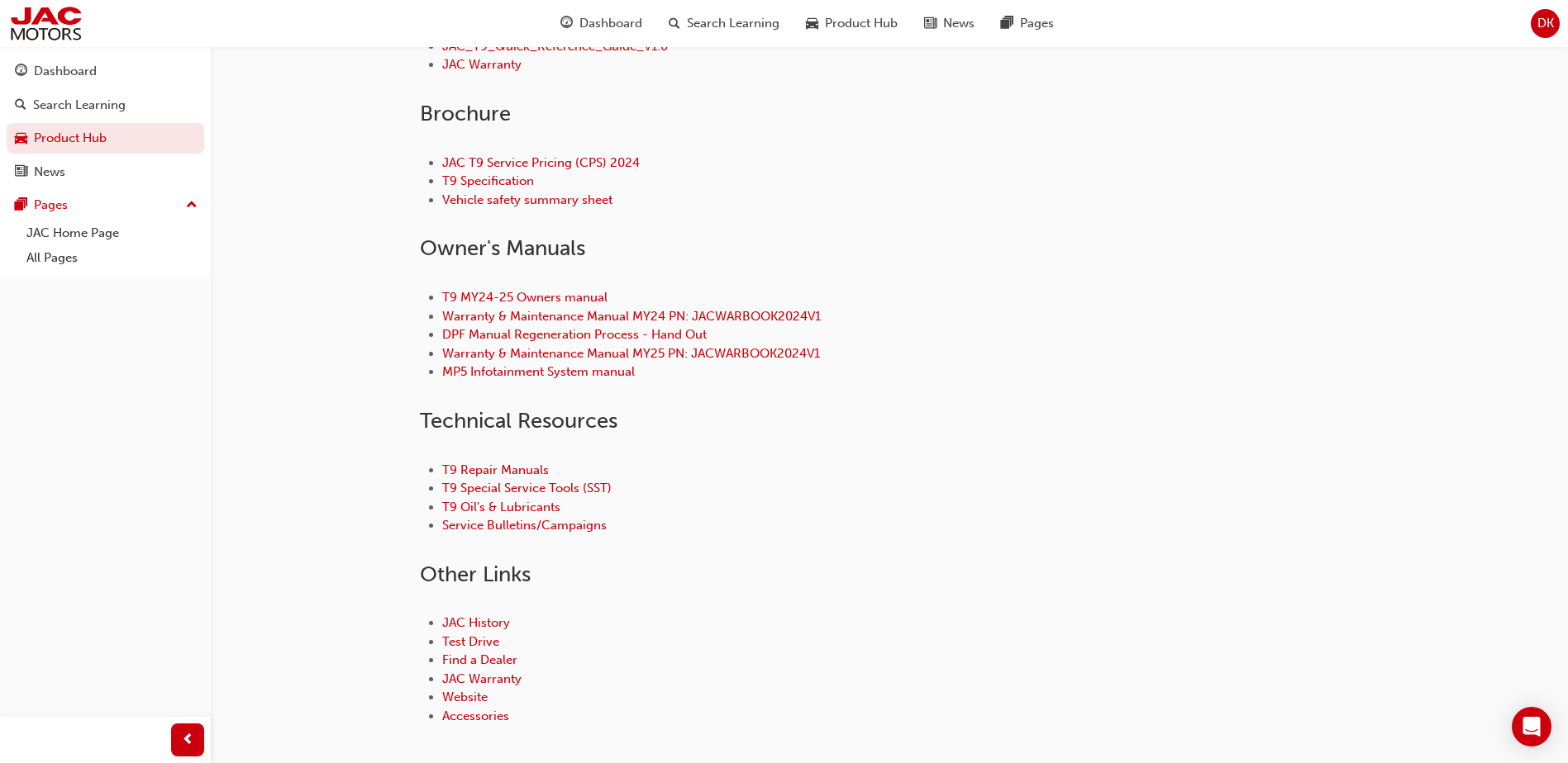
click at [942, 604] on div "JAC History Test Drive Find a Dealer JAC Warranty Website Accessories" at bounding box center [889, 669] width 939 height 164
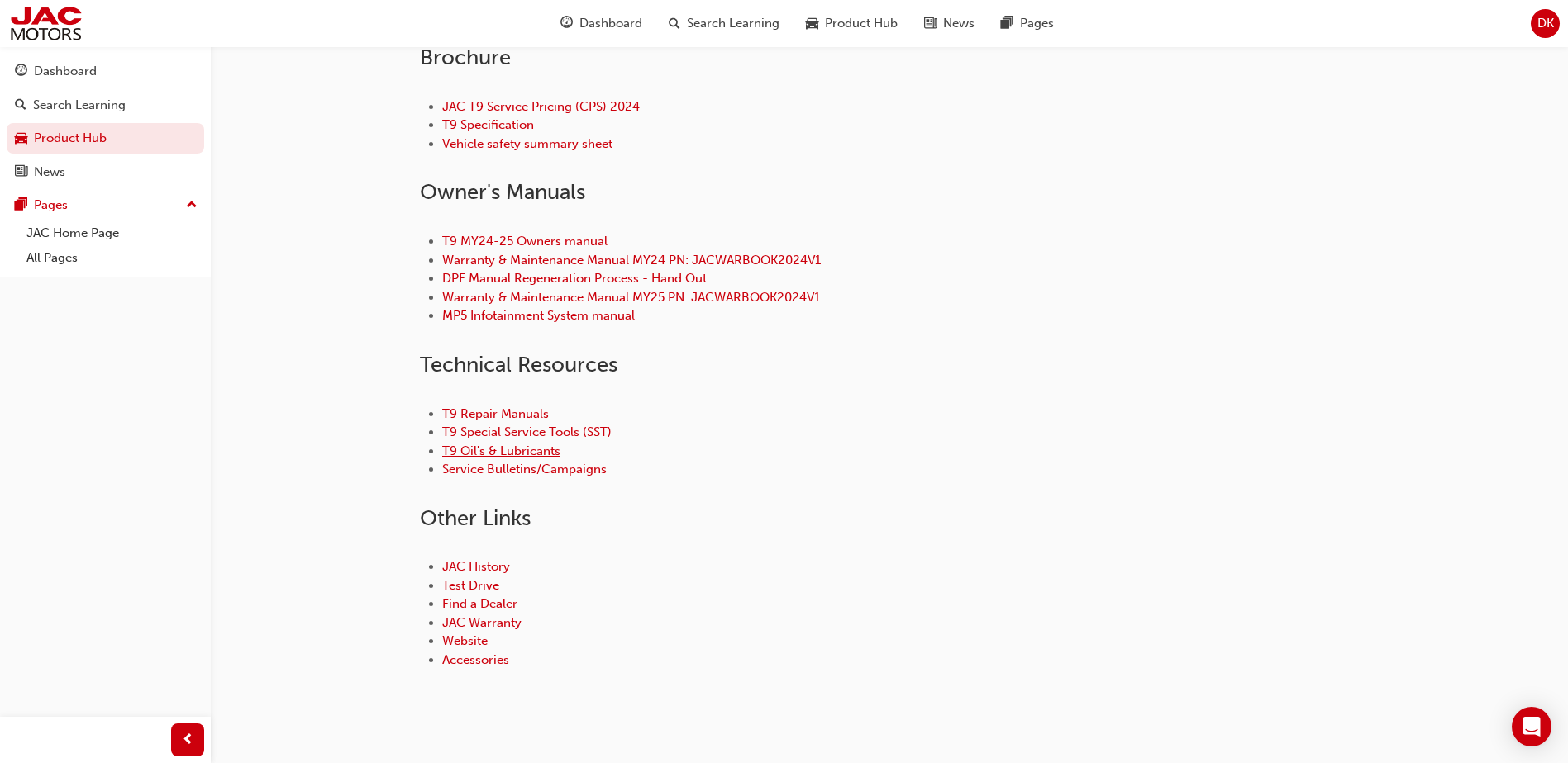
scroll to position [661, 0]
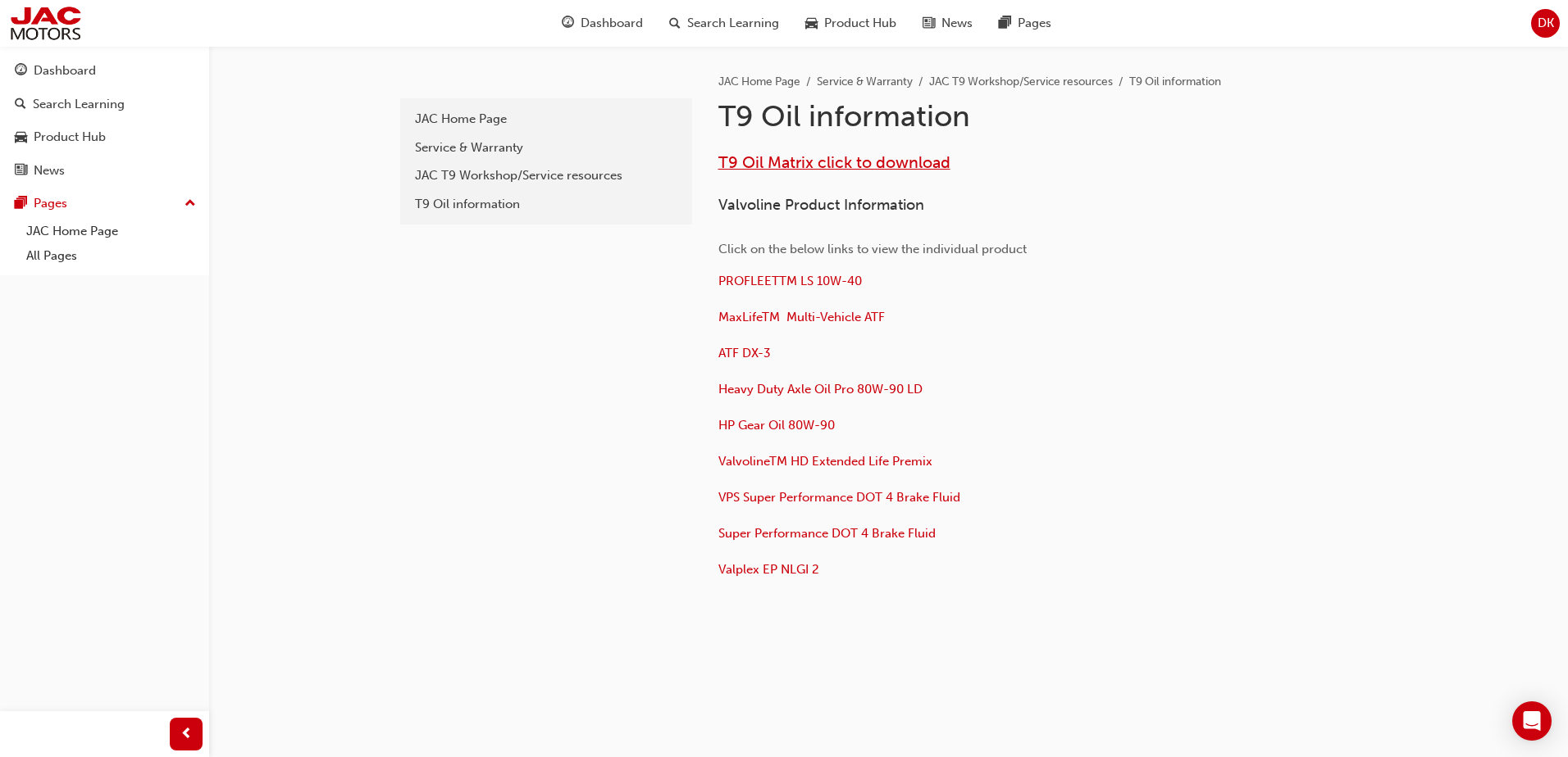
click at [843, 166] on span "T9 Oil Matrix click to download" at bounding box center [834, 163] width 232 height 19
